Goal: Task Accomplishment & Management: Manage account settings

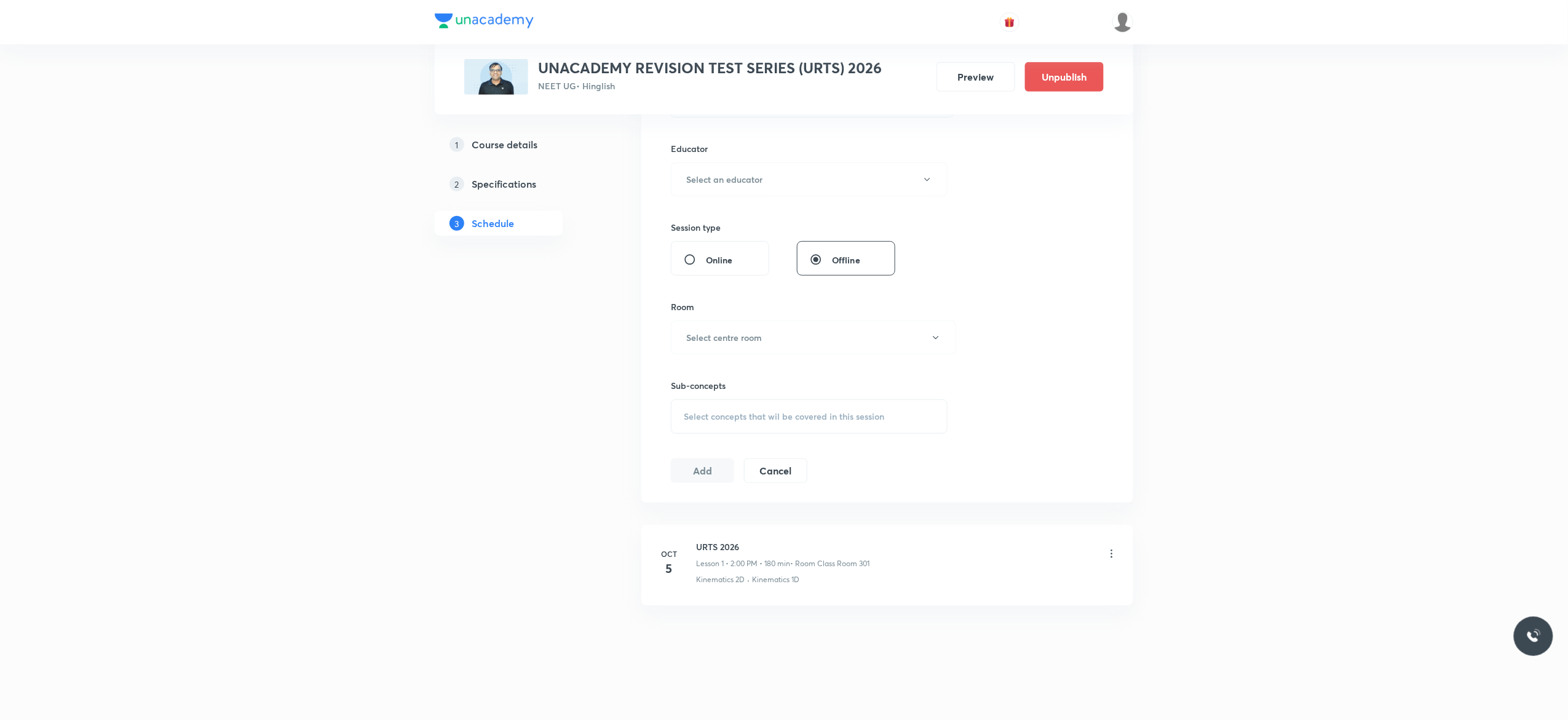
scroll to position [443, 0]
click at [1115, 554] on icon at bounding box center [1112, 553] width 12 height 12
click at [1026, 605] on li "Delete" at bounding box center [1043, 607] width 135 height 23
click at [959, 699] on button "Delete" at bounding box center [961, 693] width 108 height 30
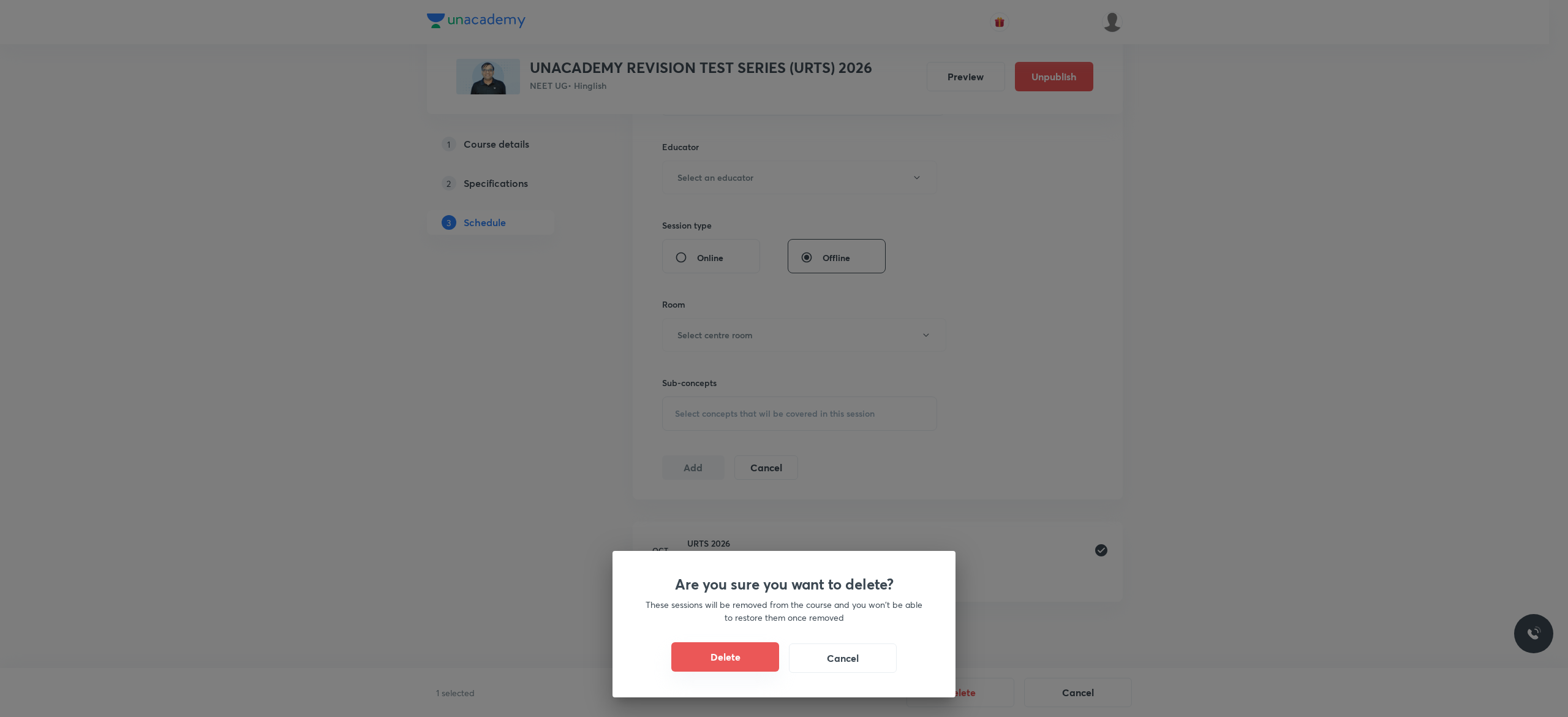
click at [721, 654] on button "Delete" at bounding box center [725, 656] width 108 height 30
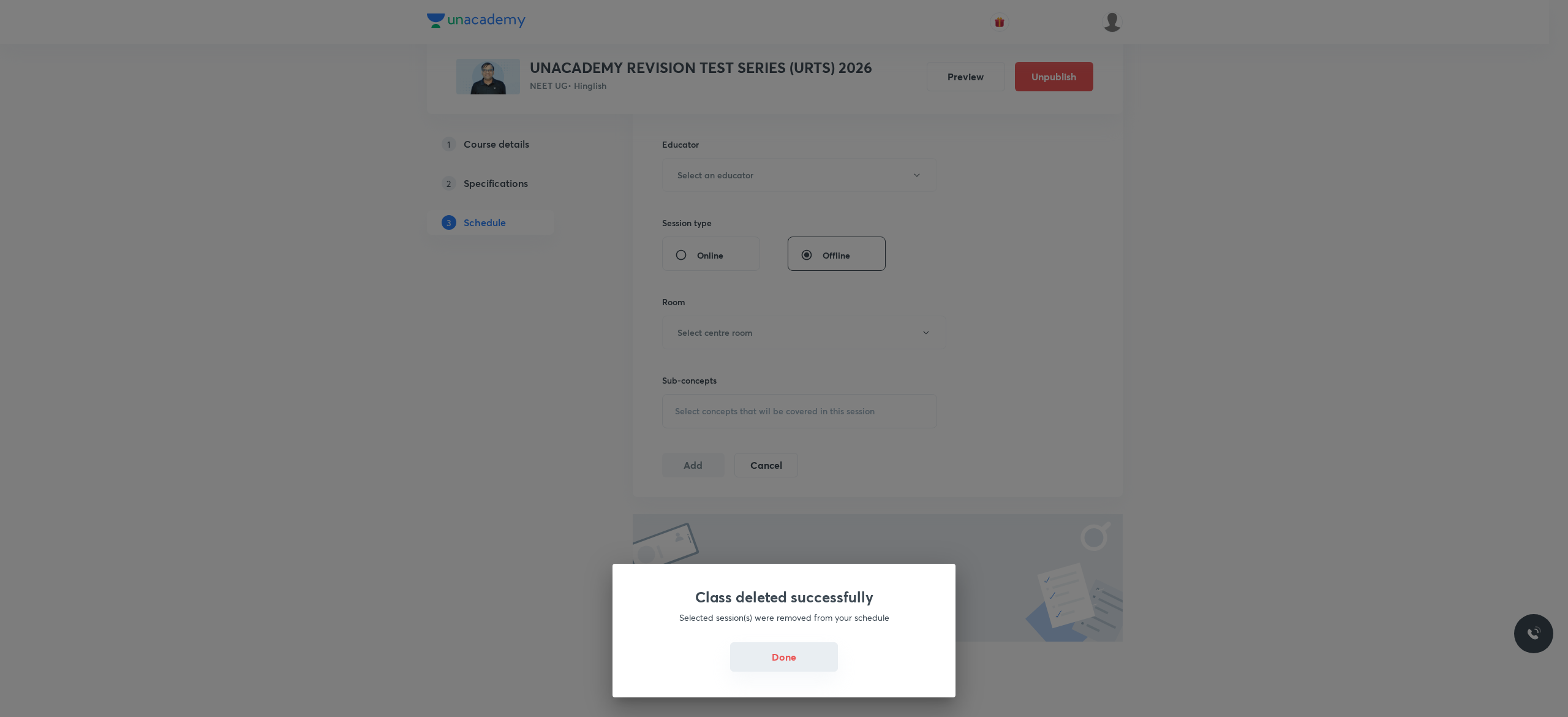
click at [777, 658] on button "Done" at bounding box center [784, 656] width 108 height 30
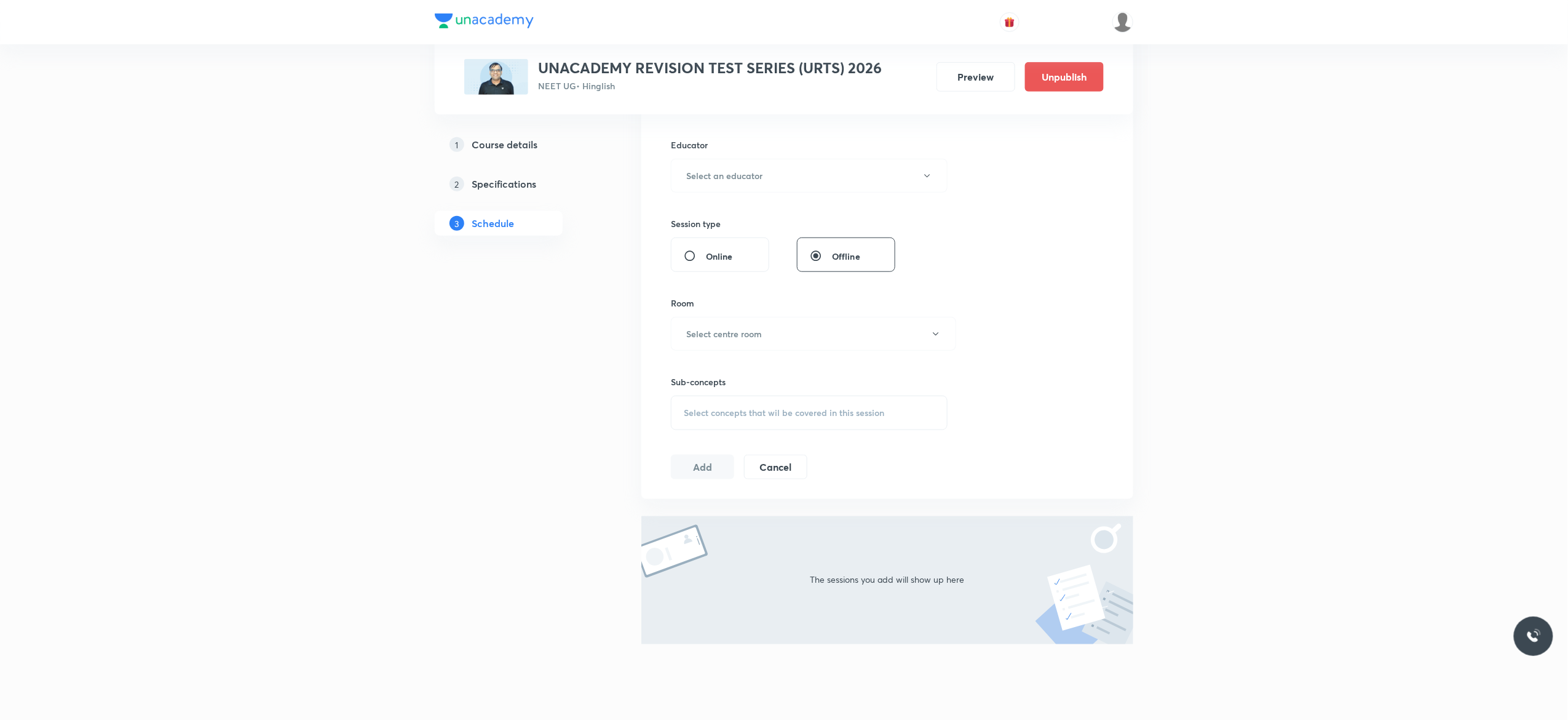
click at [459, 585] on div "1 Course details 2 Specifications 3 Schedule" at bounding box center [519, 244] width 167 height 958
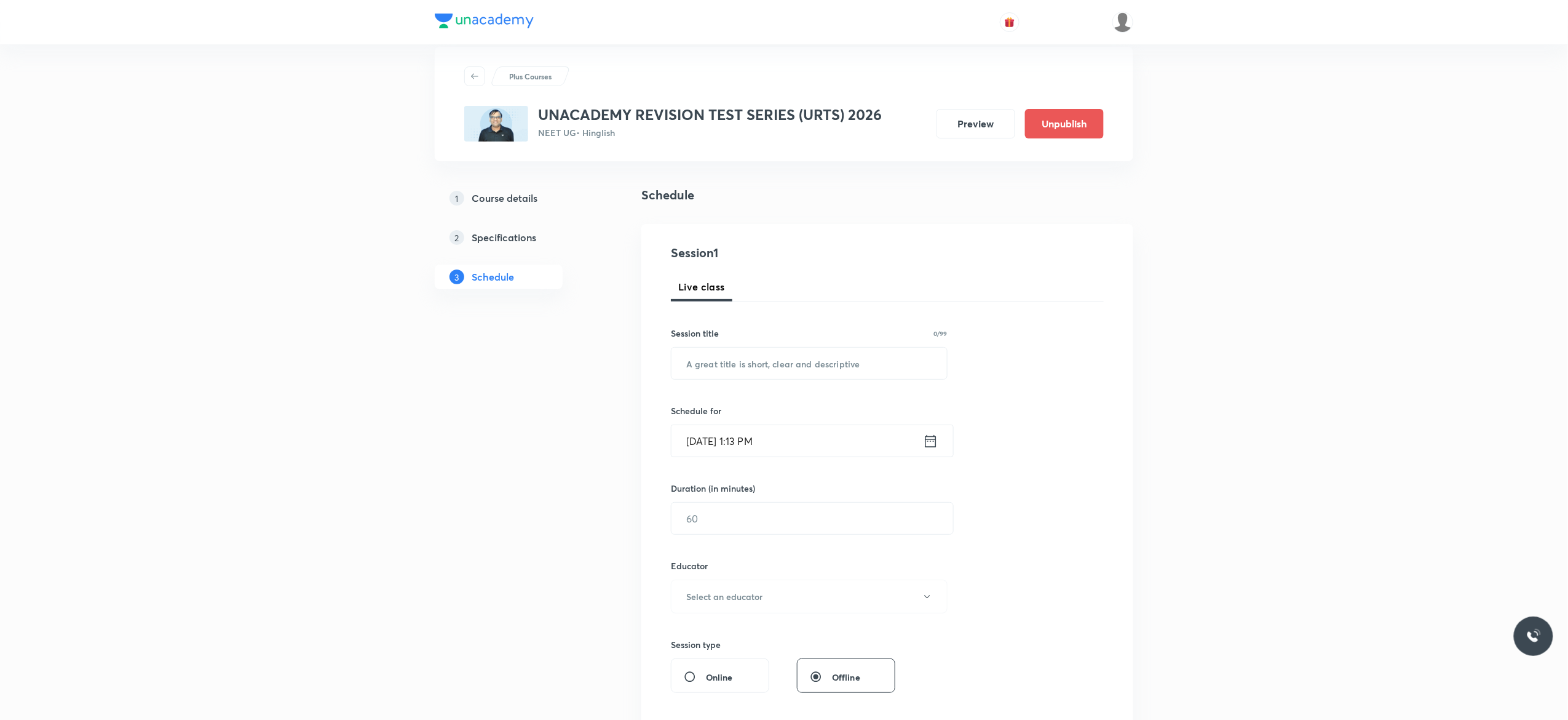
scroll to position [0, 0]
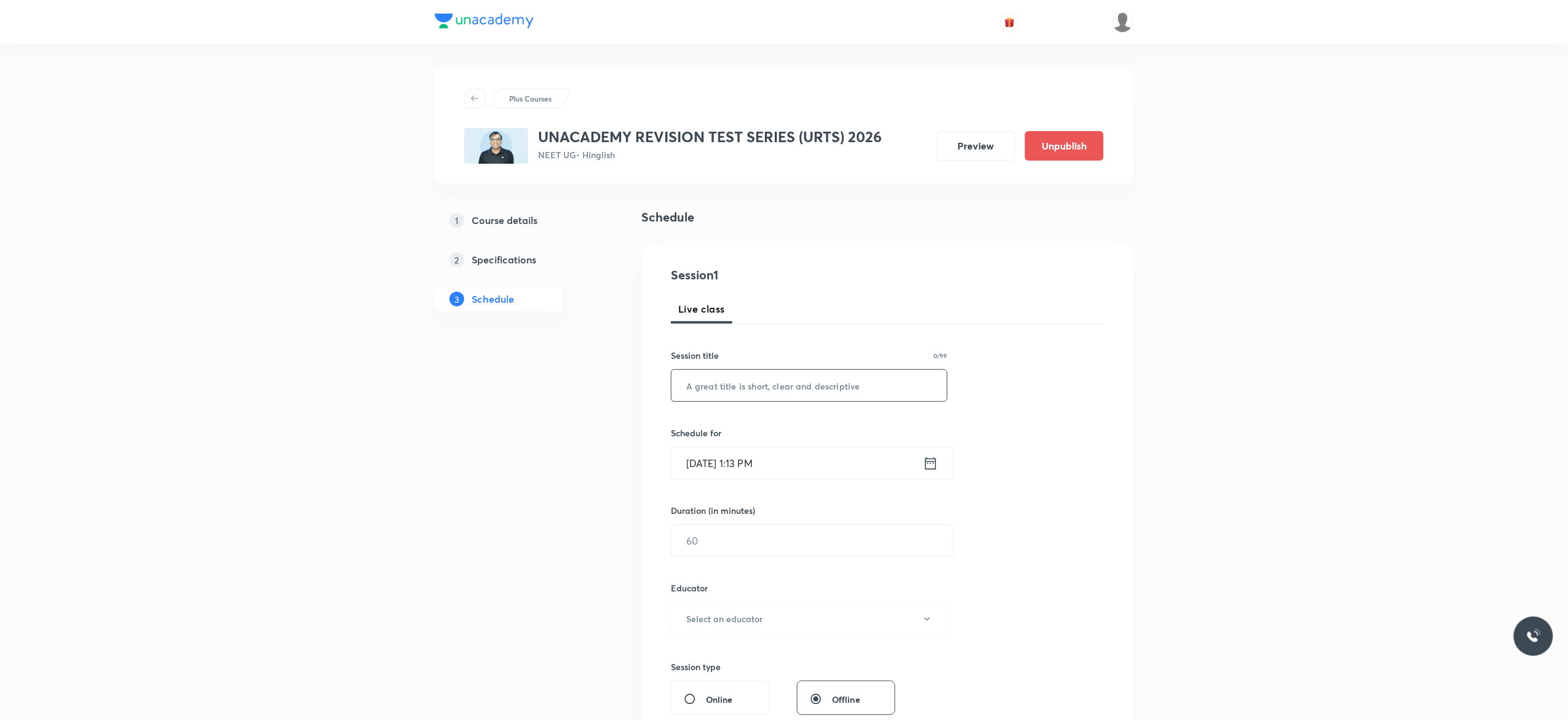
click at [706, 381] on input "text" at bounding box center [809, 385] width 275 height 31
click at [435, 417] on div "1 Course details 2 Specifications 3 Schedule" at bounding box center [519, 687] width 167 height 958
